Goal: Task Accomplishment & Management: Use online tool/utility

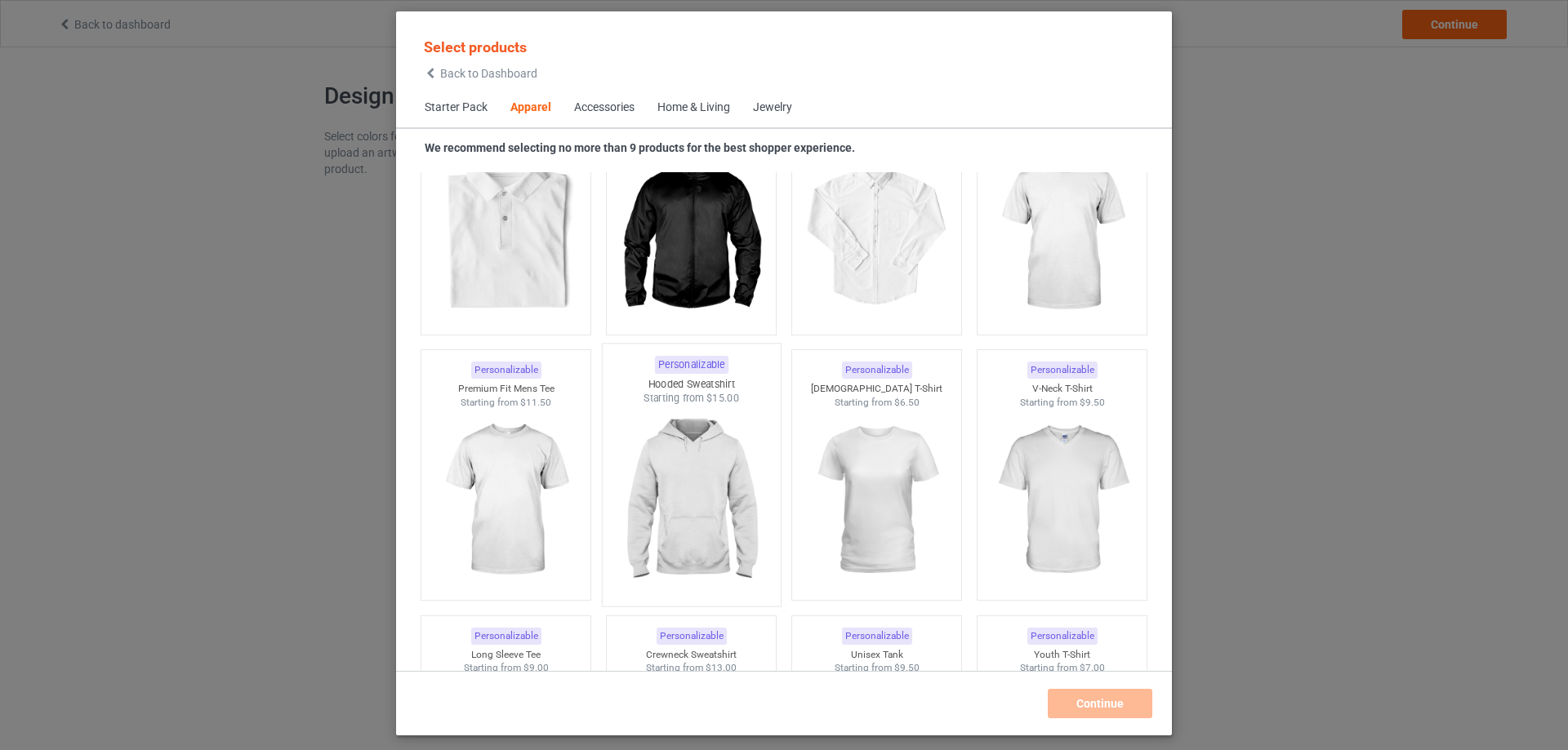
scroll to position [771, 0]
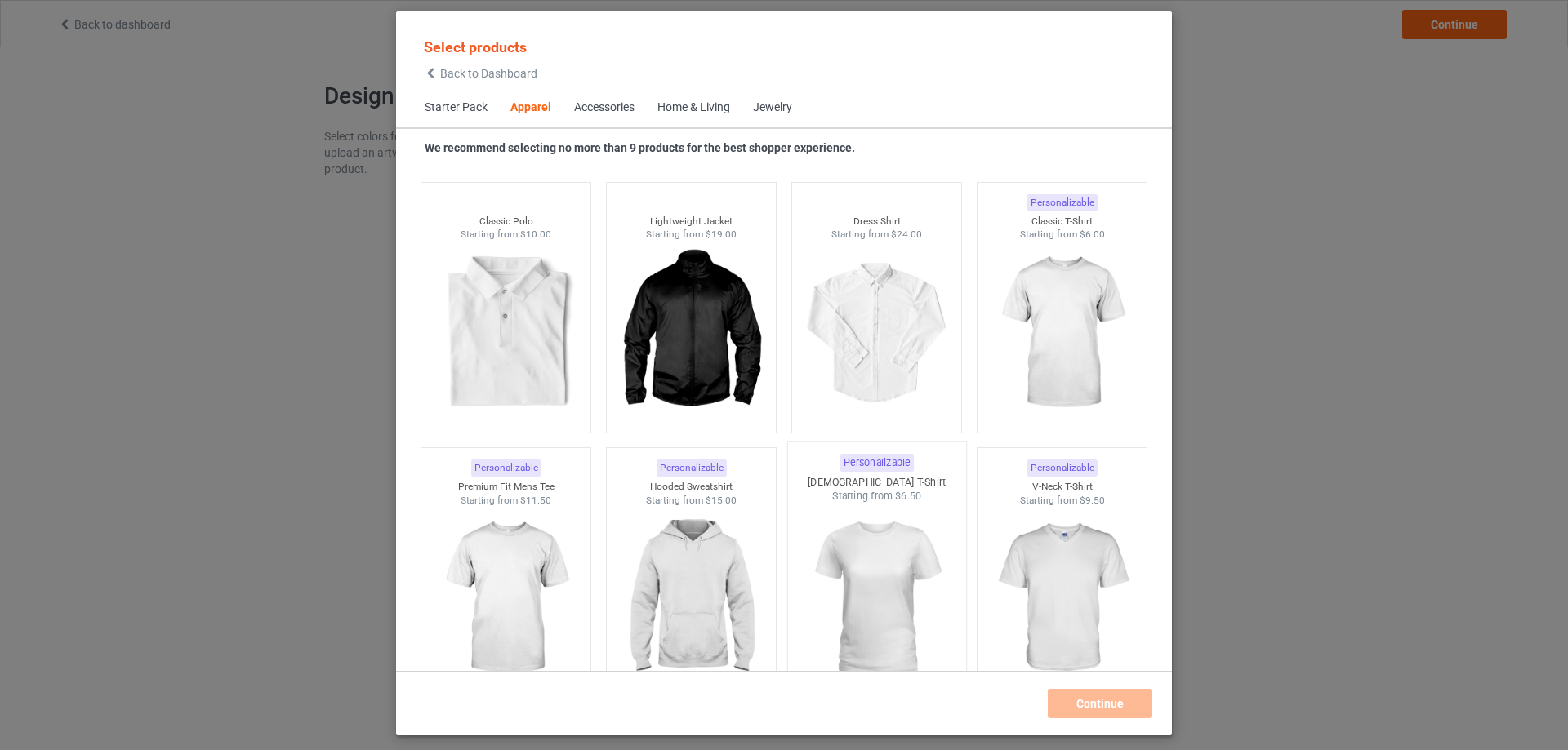
scroll to position [527, 0]
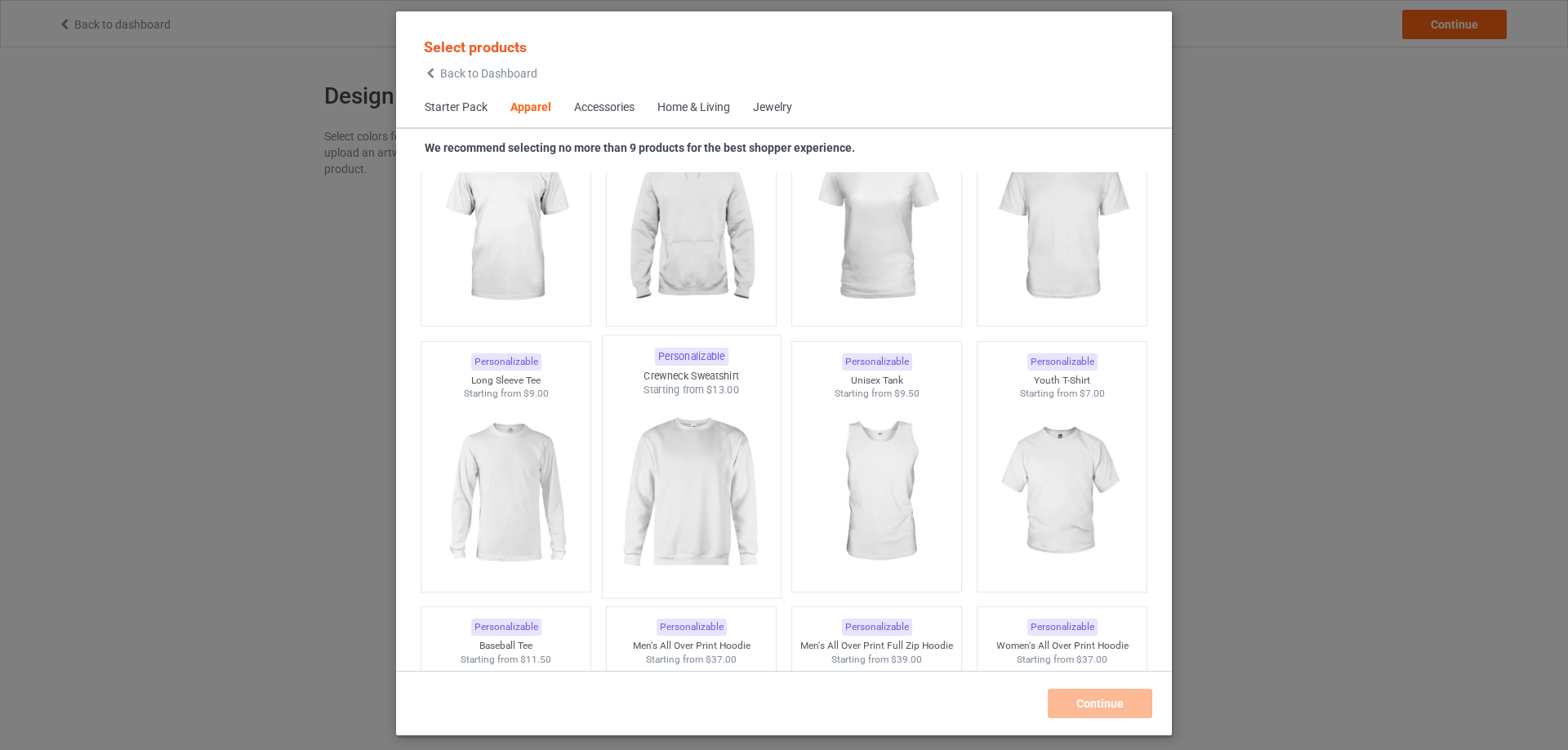
scroll to position [1017, 0]
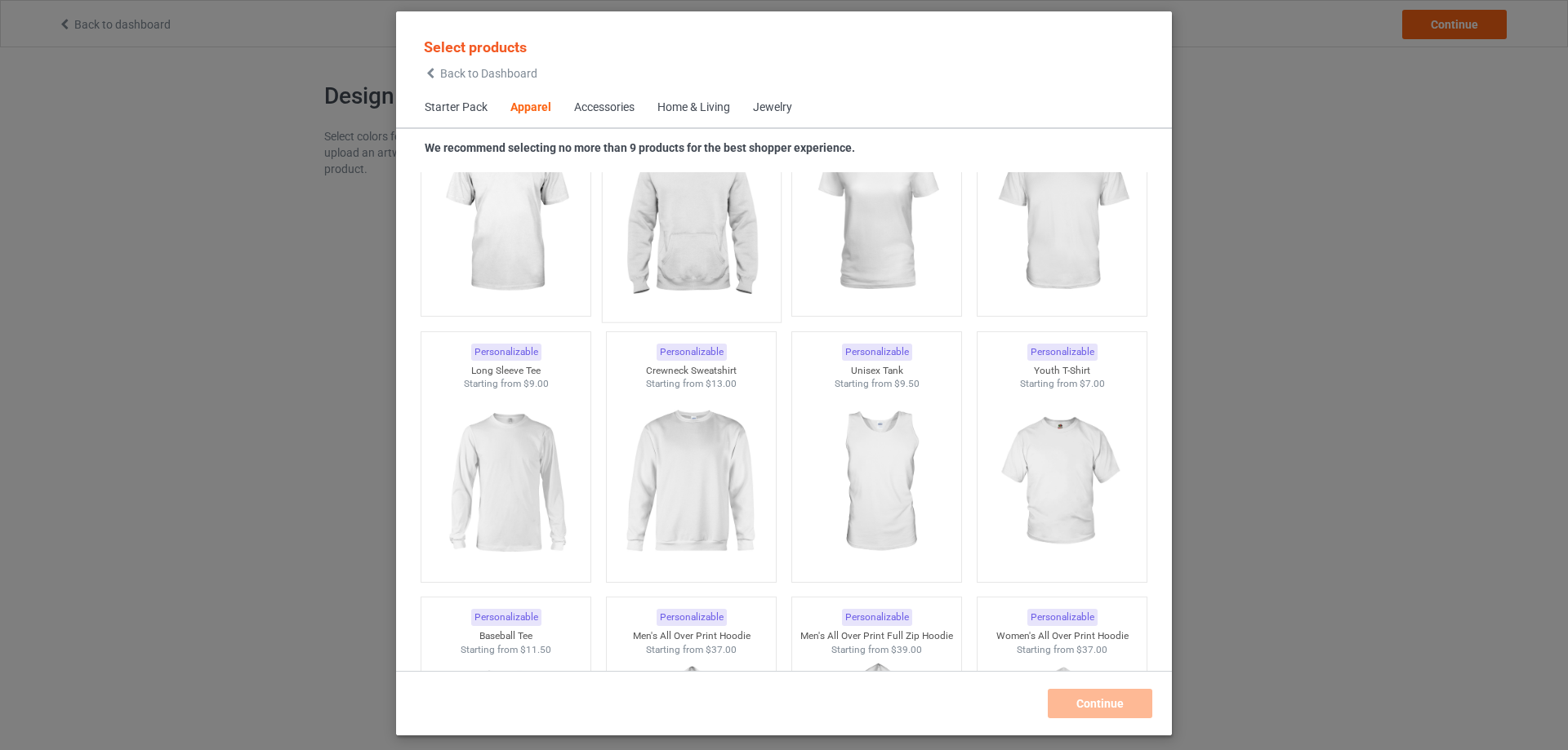
click at [695, 241] on img at bounding box center [691, 217] width 153 height 191
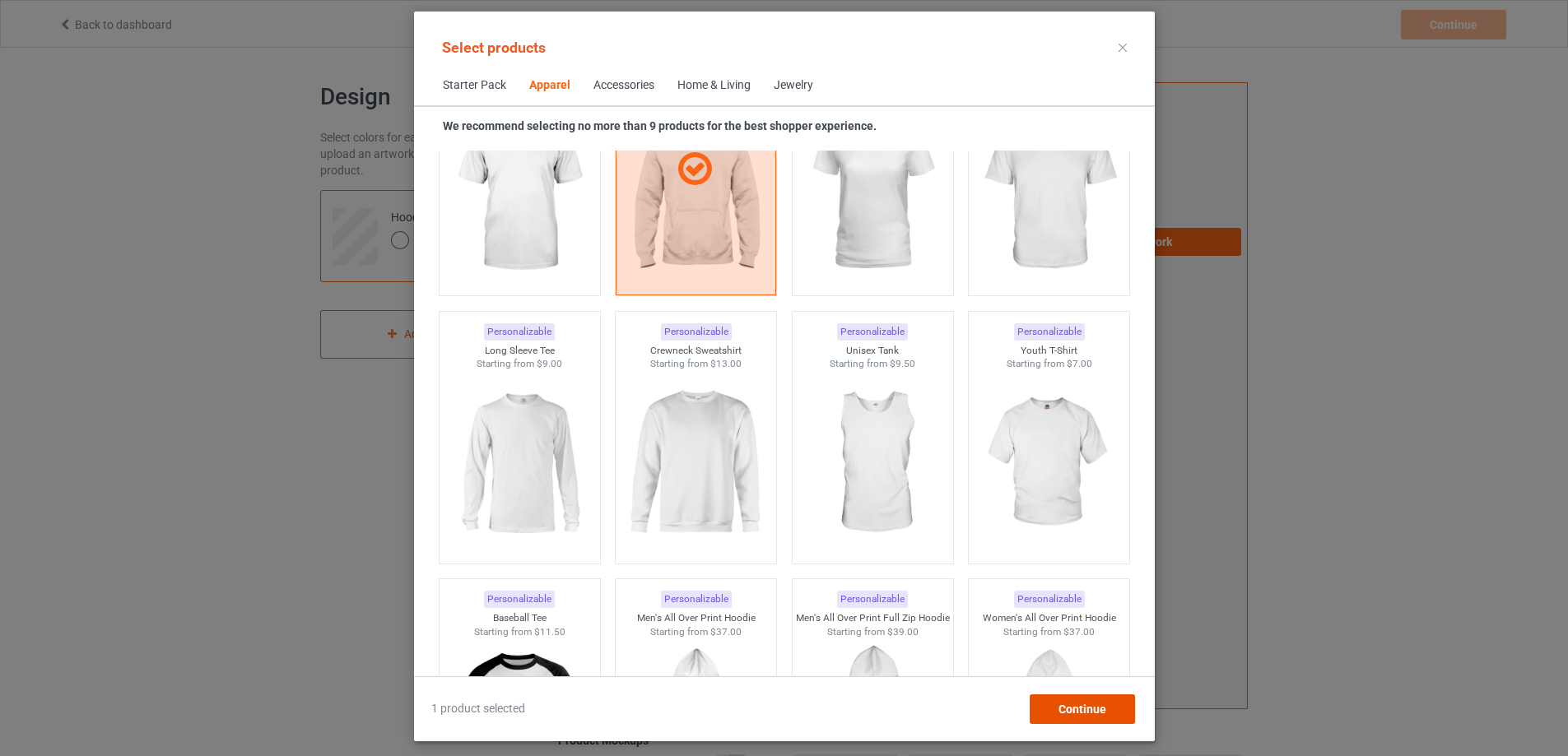
click at [1110, 719] on div "Continue" at bounding box center [1082, 709] width 105 height 30
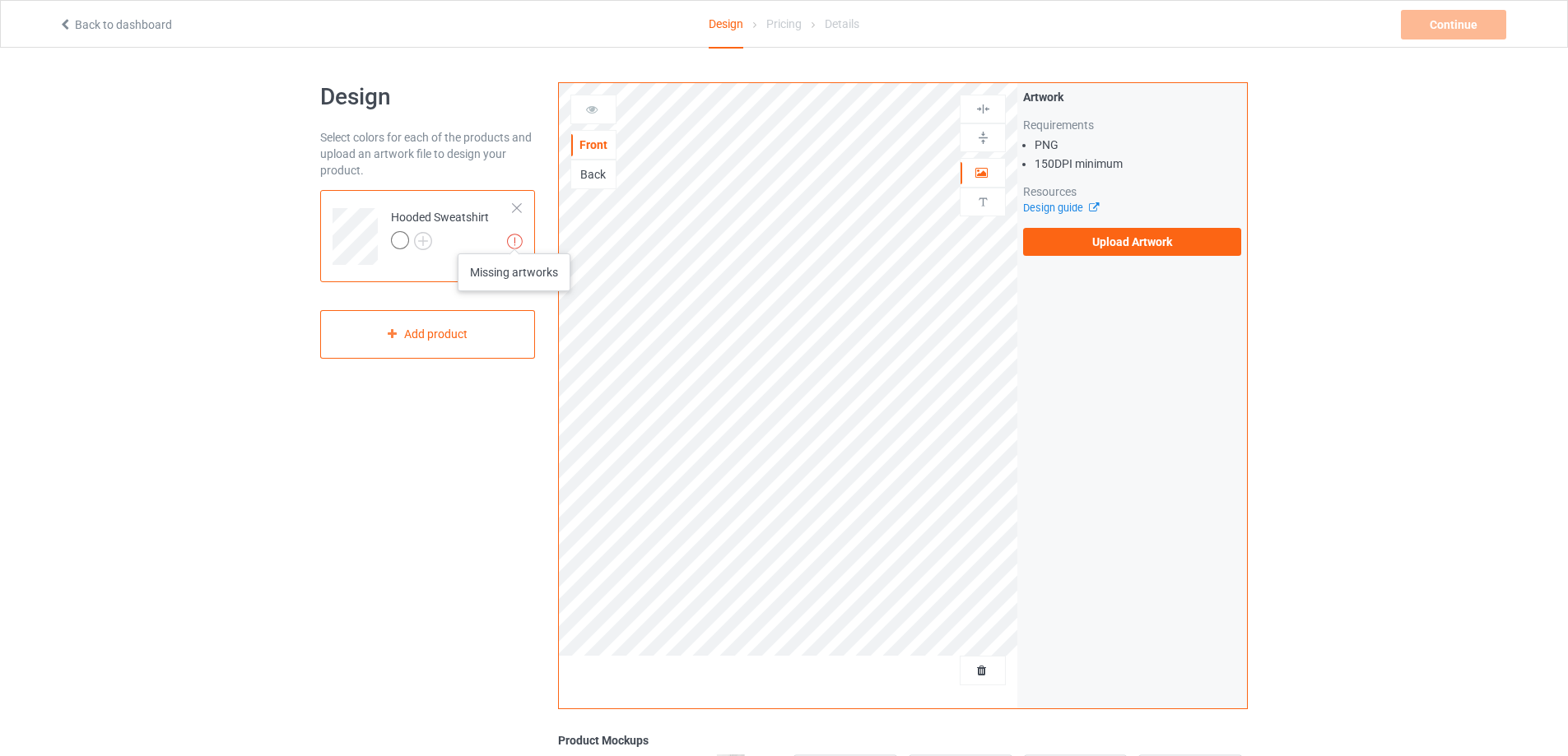
click at [515, 237] on img at bounding box center [515, 241] width 16 height 16
click at [416, 334] on div "Add product" at bounding box center [427, 334] width 215 height 49
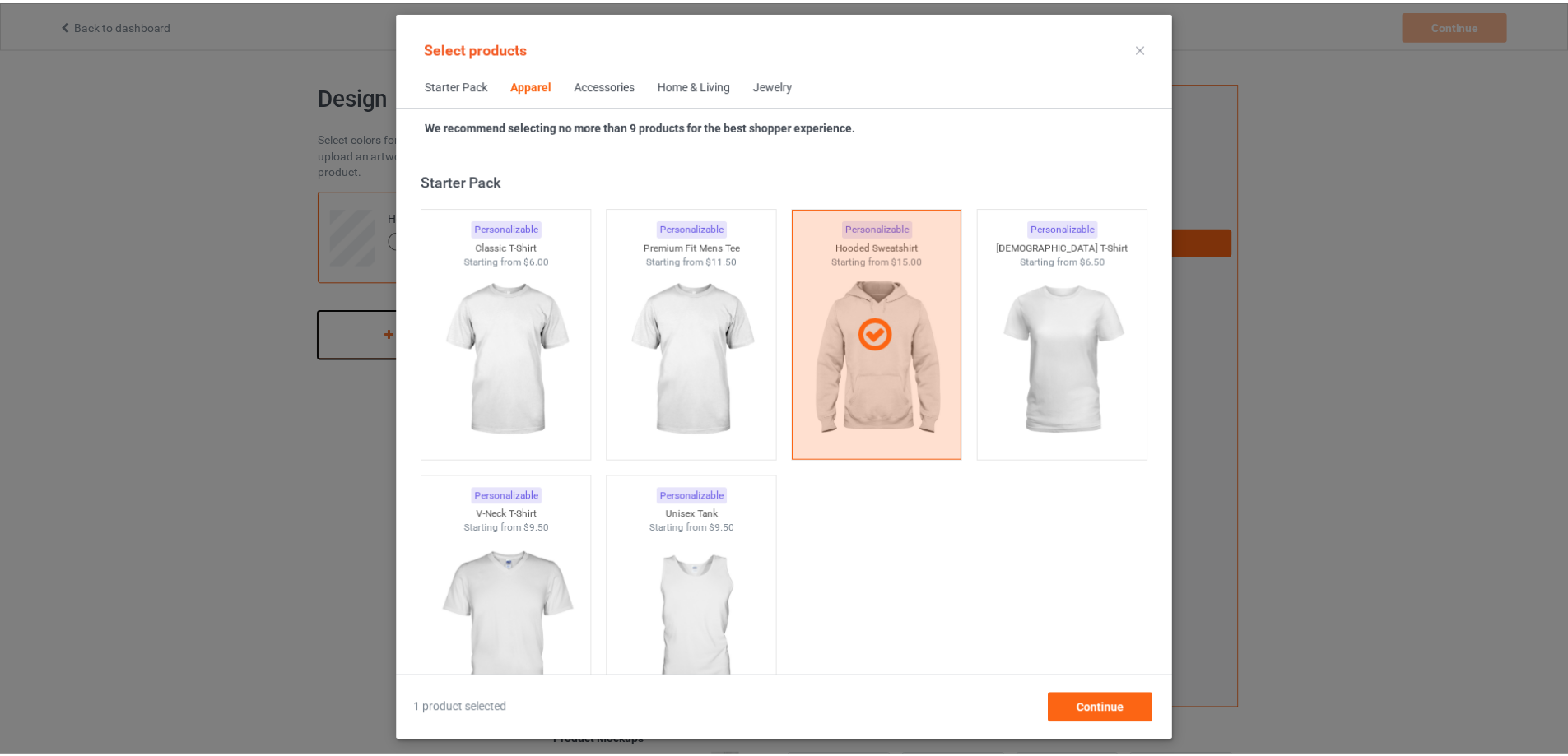
scroll to position [613, 0]
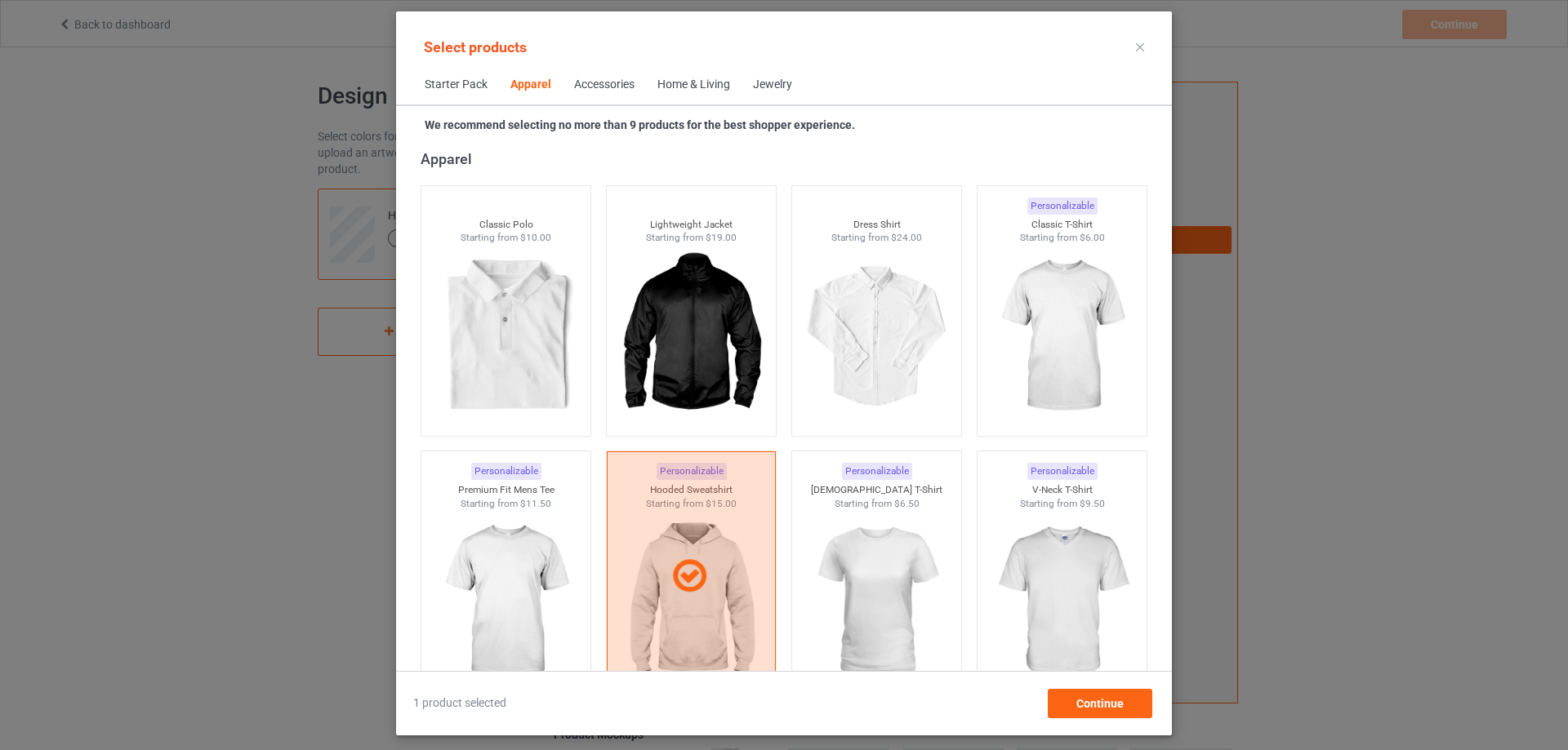
click at [1139, 50] on icon at bounding box center [1140, 47] width 8 height 8
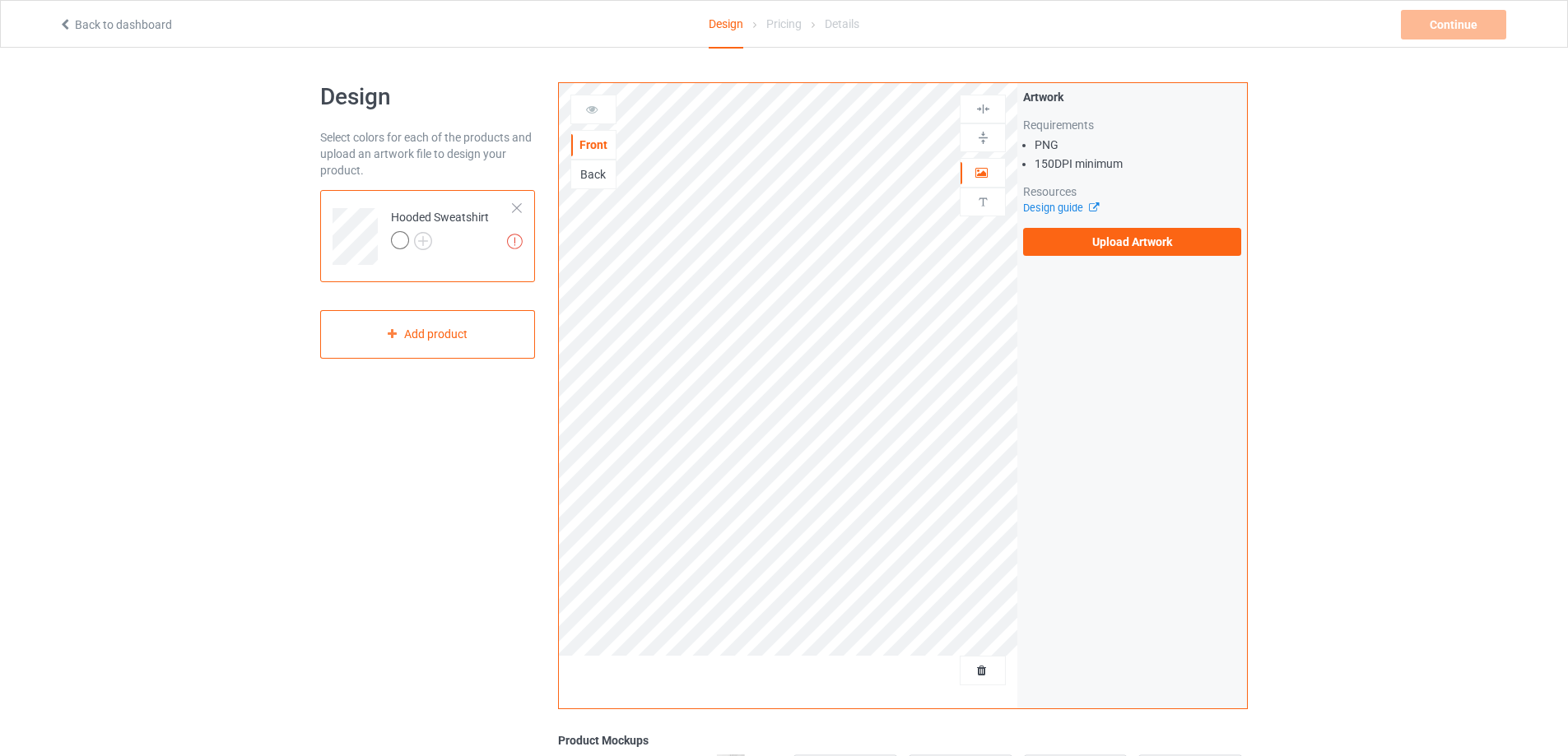
click at [585, 168] on div "Back" at bounding box center [593, 174] width 44 height 17
click at [600, 145] on div "Front" at bounding box center [593, 145] width 44 height 17
click at [1074, 206] on link "Design guide" at bounding box center [1061, 207] width 75 height 12
